Goal: Contribute content

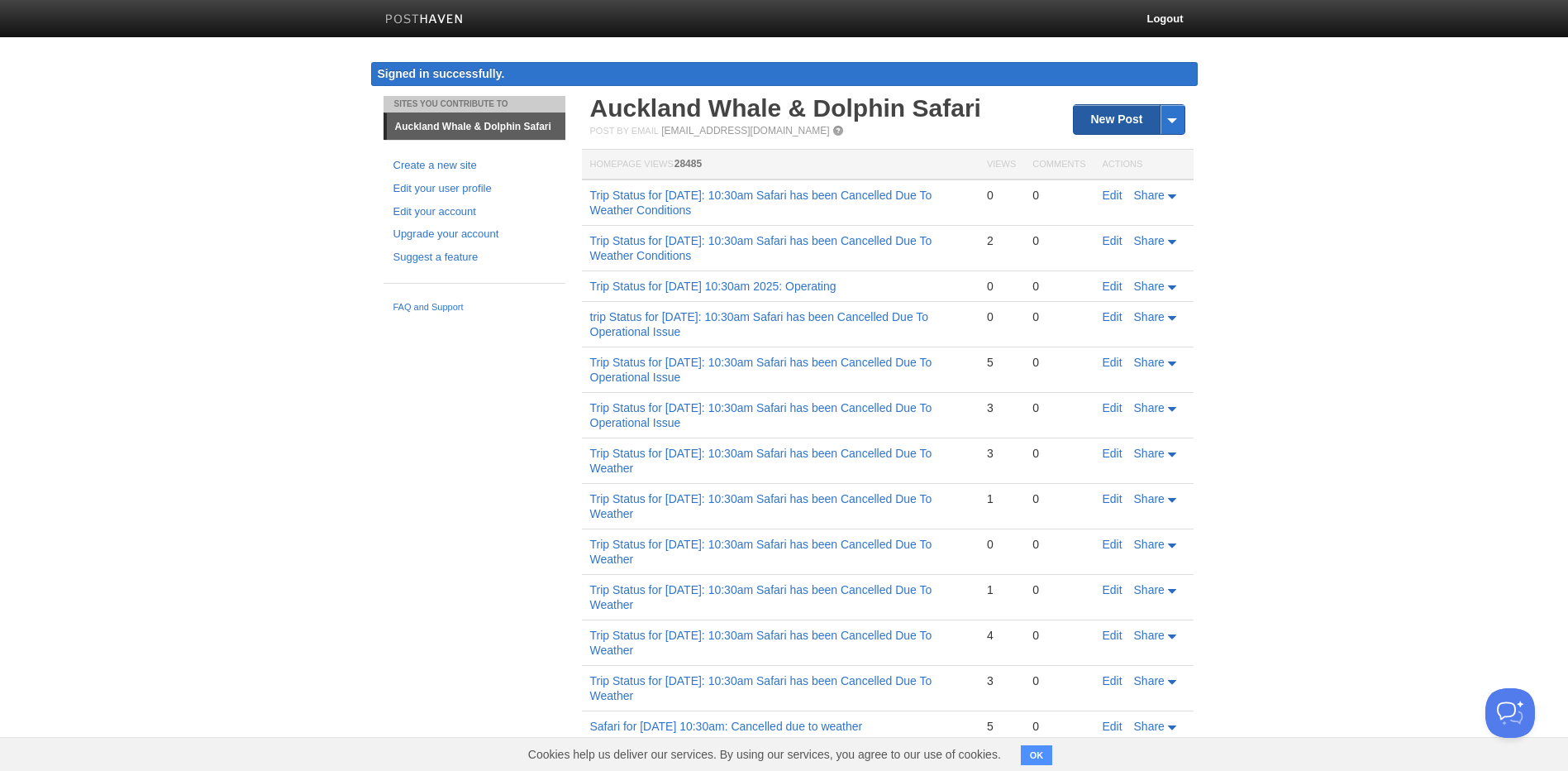
click at [1114, 110] on link "New Post" at bounding box center [1128, 120] width 110 height 29
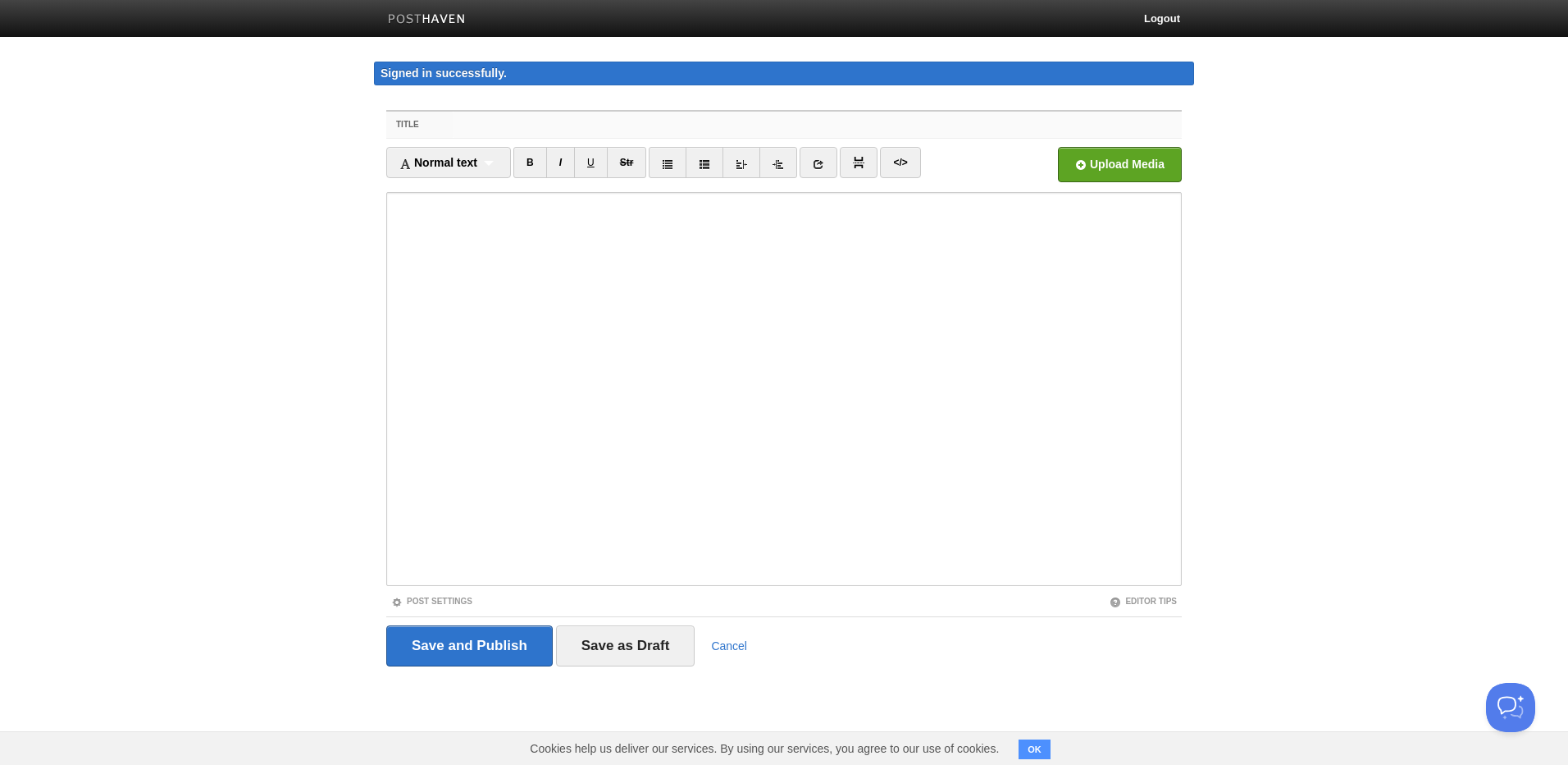
paste input "Trip Status for [DATE] 10:30am 2025: Operating"
click at [592, 123] on input "Trip Status for [DATE] 10:30am 2025: Operating" at bounding box center [817, 124] width 729 height 26
drag, startPoint x: 580, startPoint y: 125, endPoint x: 544, endPoint y: 125, distance: 36.0
click at [544, 125] on input "Trip Status for [DATE] 10:30am 2025: Operating" at bounding box center [817, 124] width 729 height 26
drag, startPoint x: 765, startPoint y: 127, endPoint x: 434, endPoint y: 128, distance: 331.0
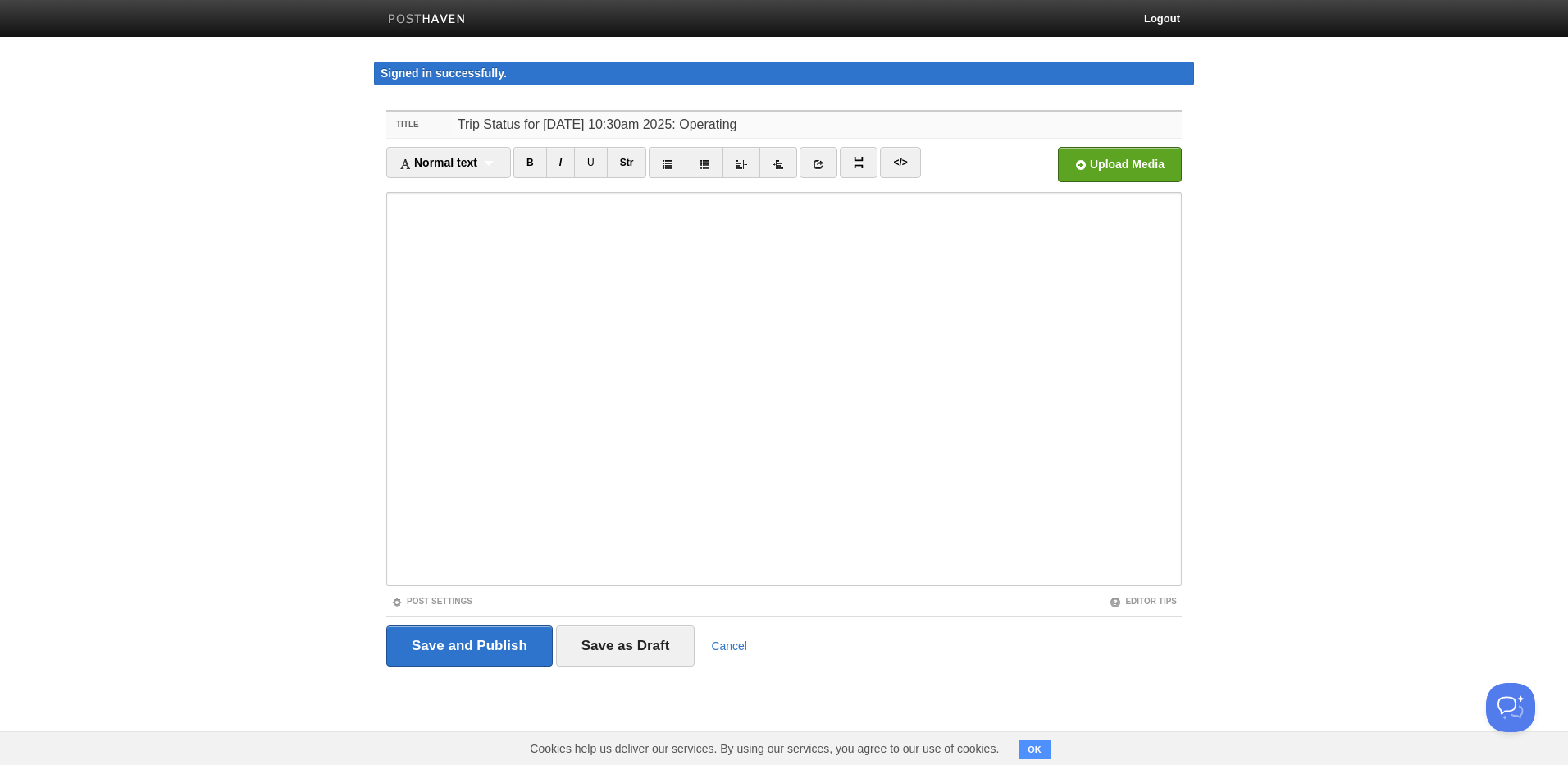
click at [434, 128] on div "Title Trip Status for [DATE] 10:30am 2025: Operating" at bounding box center [784, 125] width 795 height 27
click at [680, 121] on input "Trip Status for [DATE] 10:30am 2025: Operating" at bounding box center [817, 124] width 729 height 26
type input "Trip Status for [DATE] 10:30am 2025: Operating"
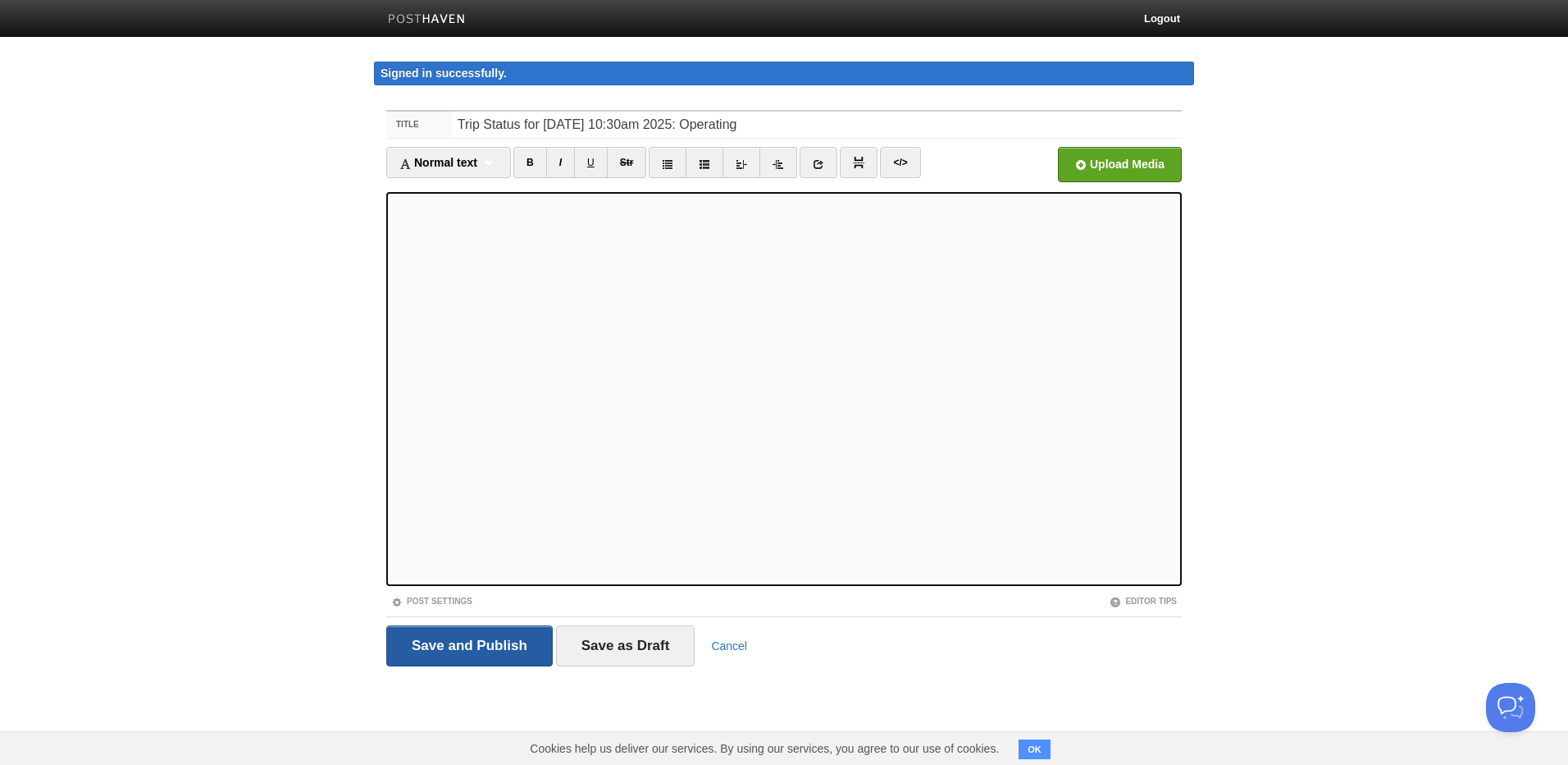
click at [517, 643] on input "Save and Publish" at bounding box center [469, 645] width 166 height 41
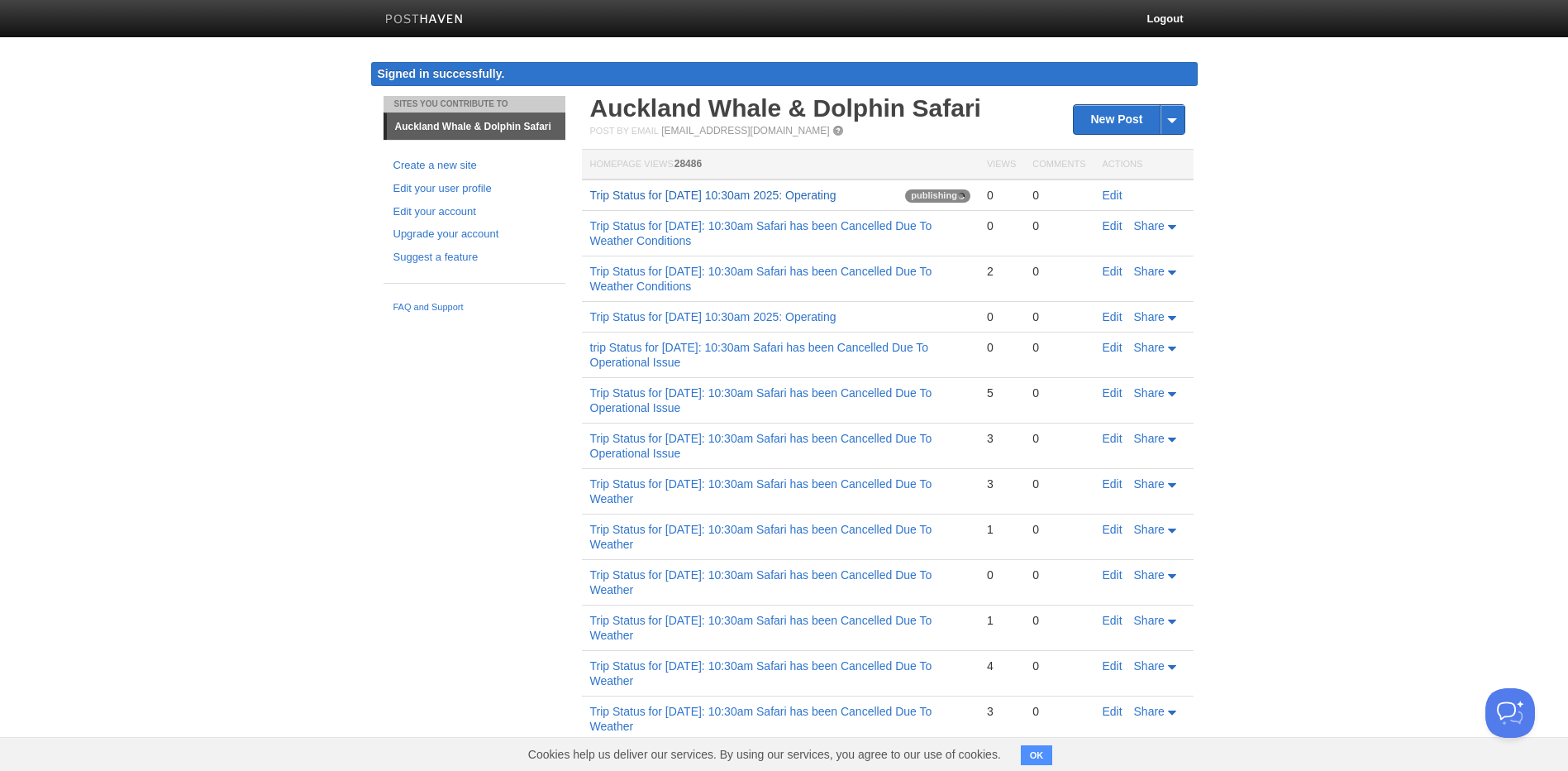
drag, startPoint x: 589, startPoint y: 192, endPoint x: 951, endPoint y: 195, distance: 362.0
click at [951, 195] on td "Trip Status for [DATE] 10:30am 2025: Operating publishing" at bounding box center [780, 195] width 397 height 32
copy link "Trip Status for [DATE] 10:30am 2025: Operating"
